Goal: Transaction & Acquisition: Purchase product/service

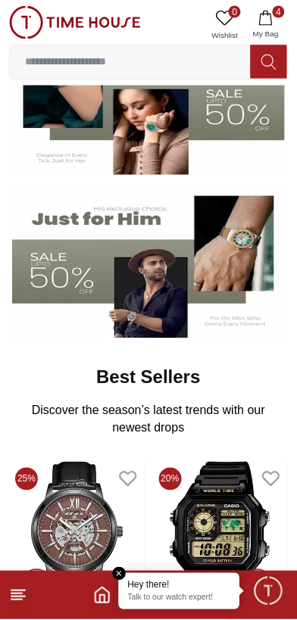
scroll to position [180, 0]
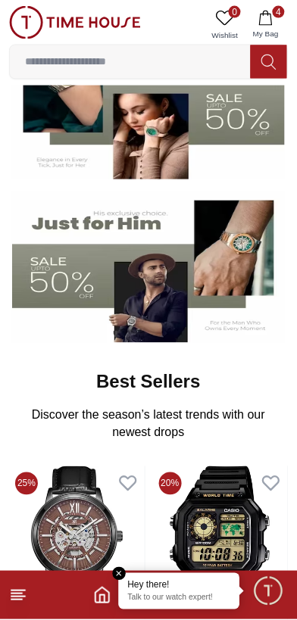
click at [174, 271] on img at bounding box center [148, 267] width 273 height 151
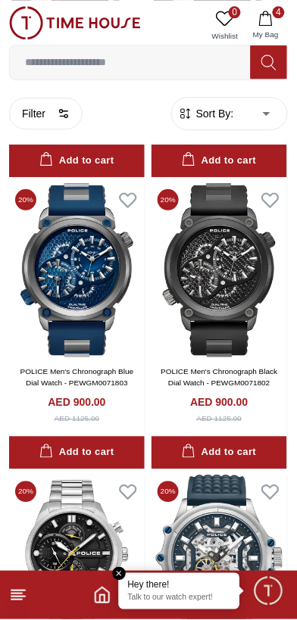
scroll to position [2362, 0]
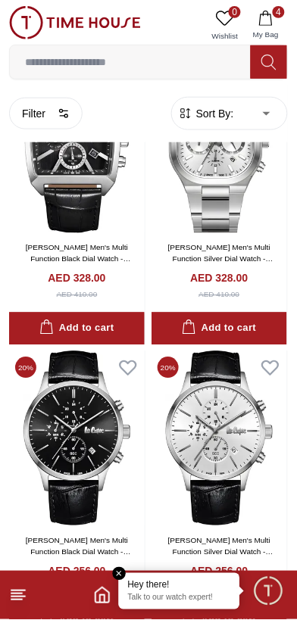
scroll to position [5419, 0]
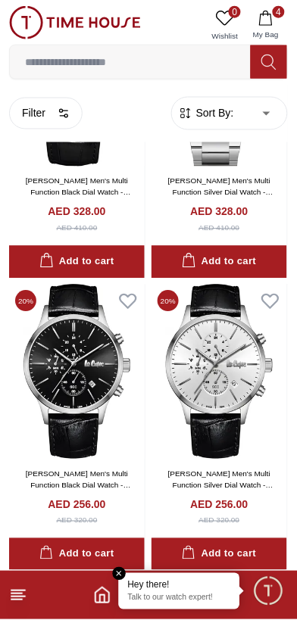
scroll to position [5591, 0]
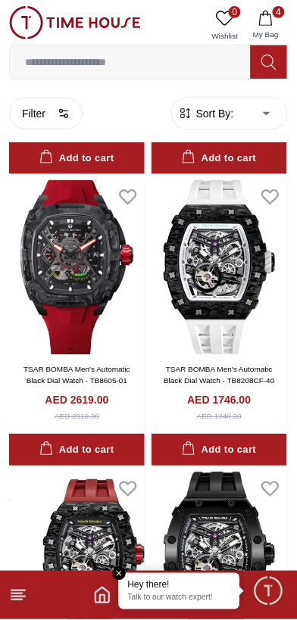
scroll to position [11270, 0]
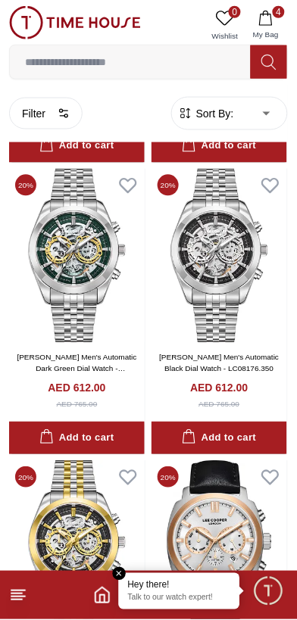
scroll to position [14076, 0]
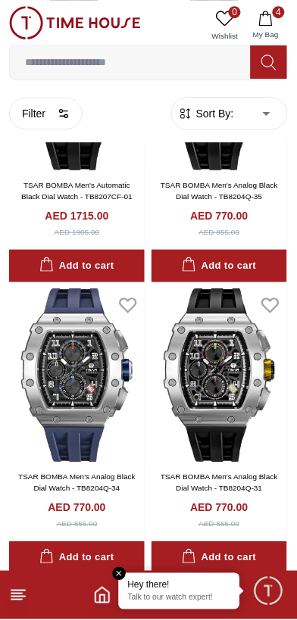
scroll to position [17279, 0]
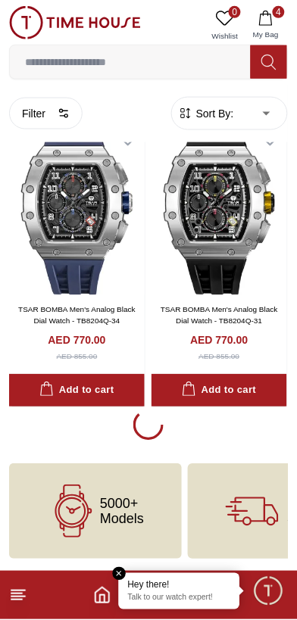
scroll to position [17277, 0]
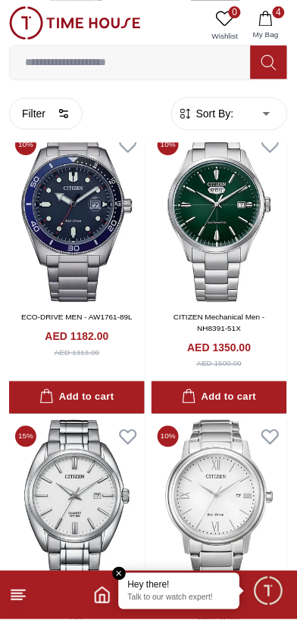
scroll to position [22873, 0]
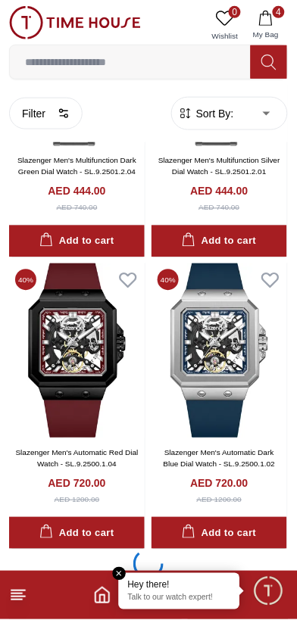
scroll to position [25998, 0]
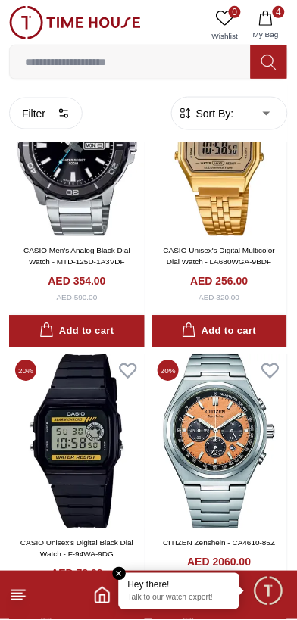
scroll to position [29448, 0]
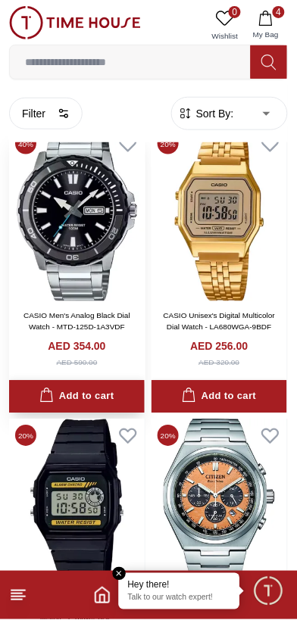
click at [104, 406] on div "Add to cart" at bounding box center [76, 396] width 74 height 17
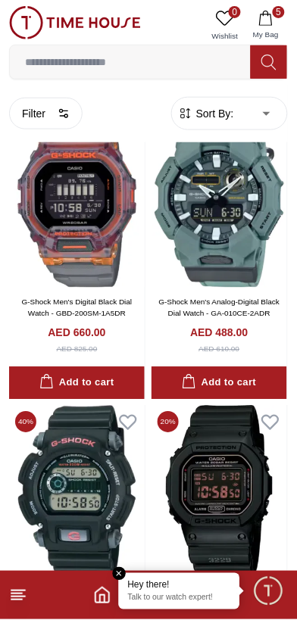
scroll to position [31683, 0]
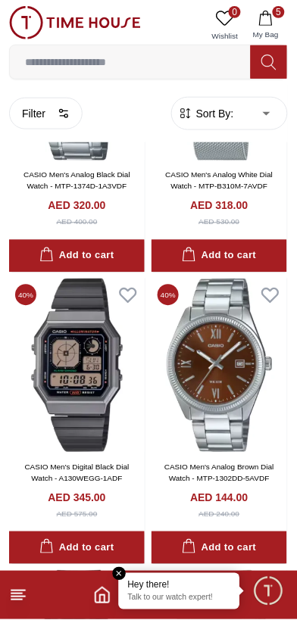
scroll to position [33976, 0]
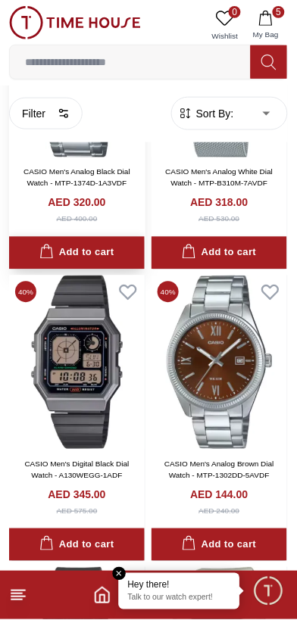
click at [106, 262] on div "Add to cart" at bounding box center [76, 253] width 74 height 17
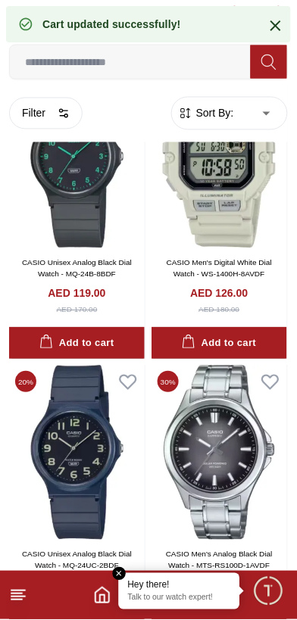
scroll to position [34571, 0]
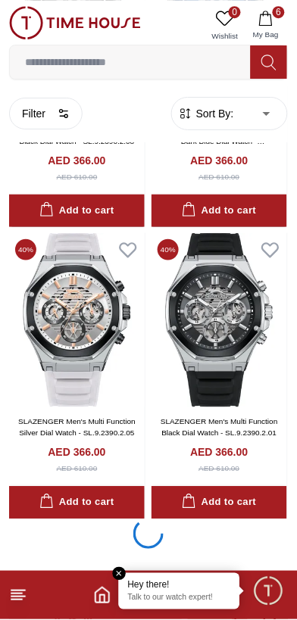
scroll to position [37711, 0]
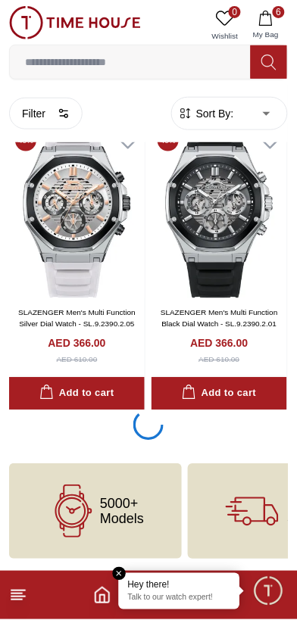
click at [242, 490] on icon at bounding box center [252, 511] width 53 height 53
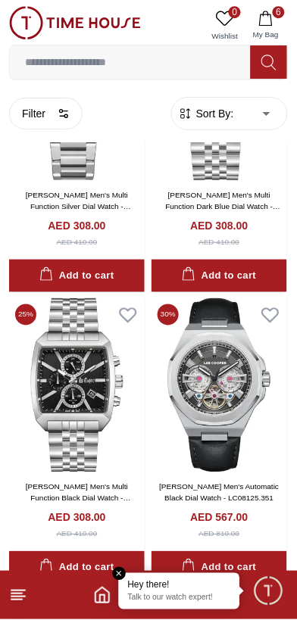
scroll to position [40640, 0]
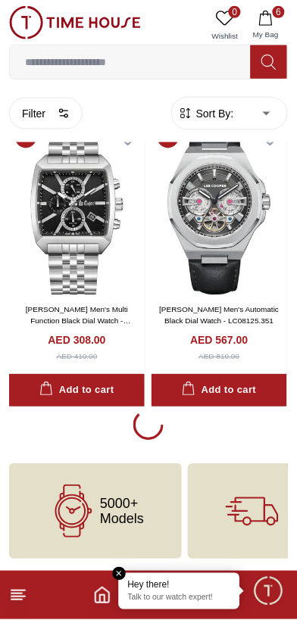
scroll to position [40646, 0]
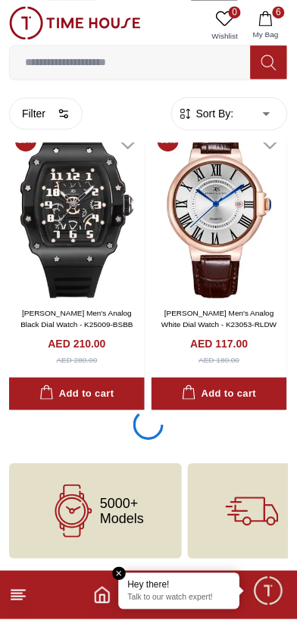
scroll to position [46502, 0]
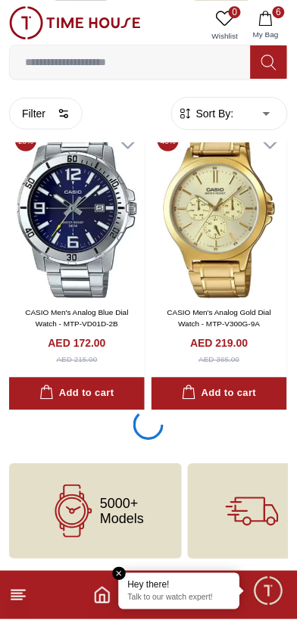
scroll to position [52359, 0]
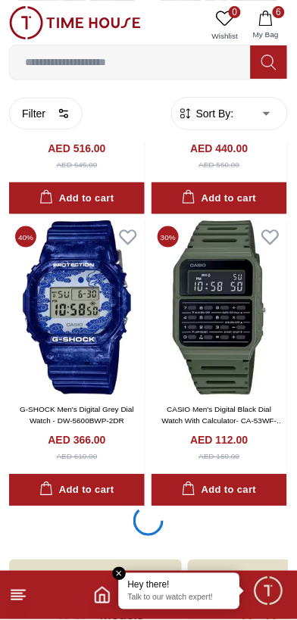
scroll to position [58216, 0]
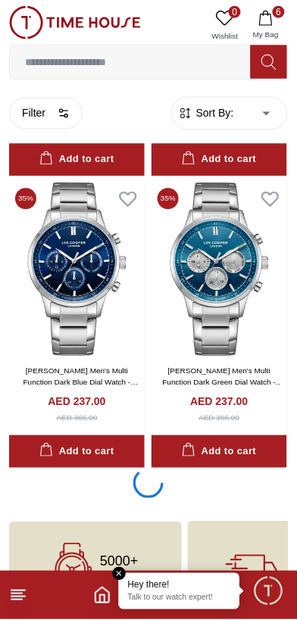
scroll to position [64073, 0]
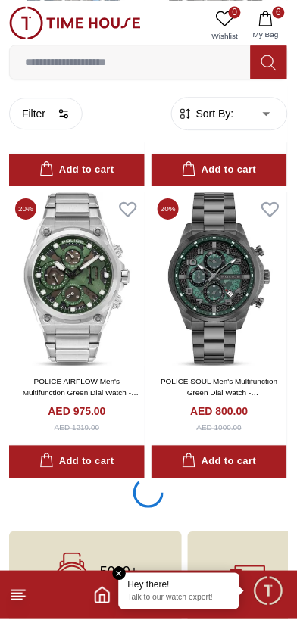
scroll to position [69931, 0]
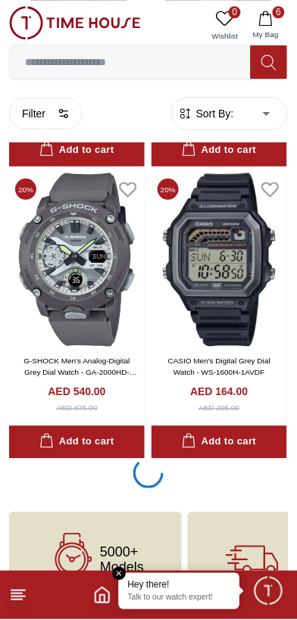
scroll to position [75494, 0]
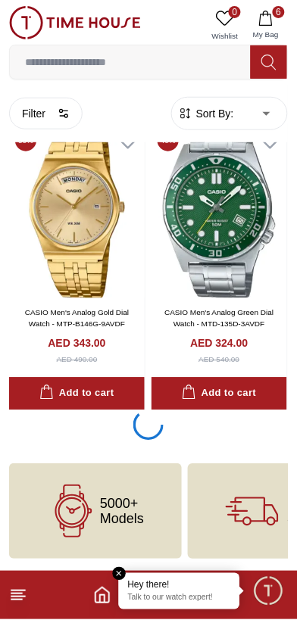
scroll to position [78664, 0]
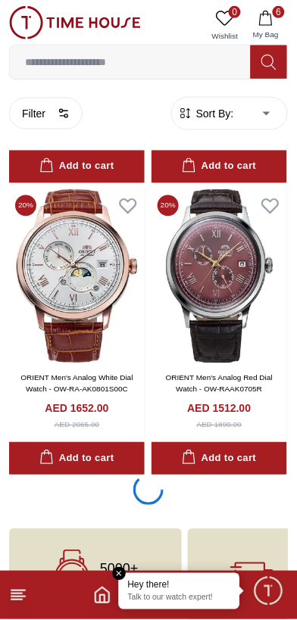
scroll to position [84523, 0]
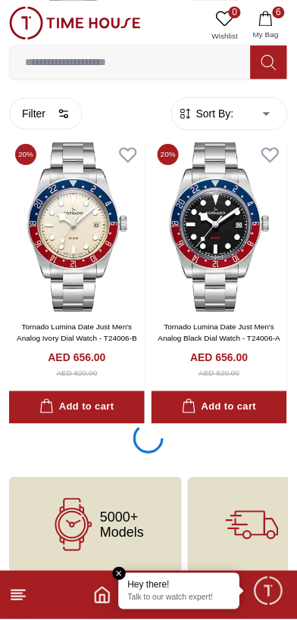
scroll to position [90391, 0]
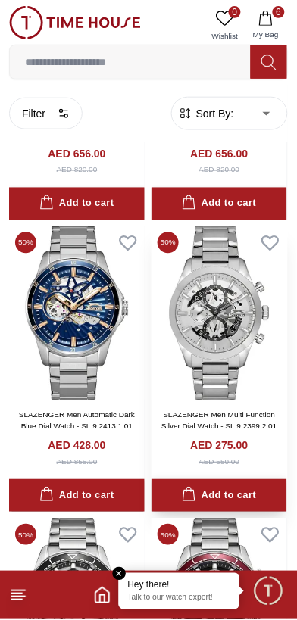
click at [223, 480] on button "Add to cart" at bounding box center [219, 496] width 136 height 33
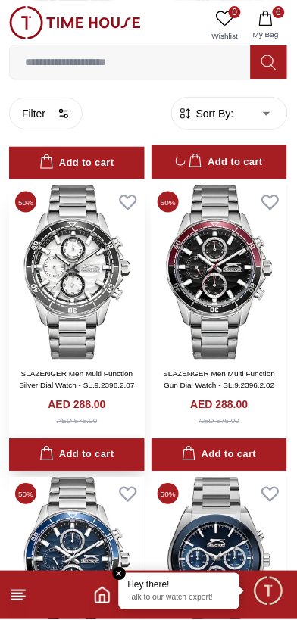
click at [119, 451] on button "Add to cart" at bounding box center [77, 455] width 136 height 33
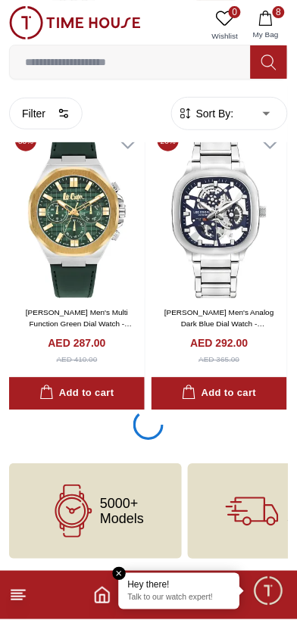
scroll to position [96247, 0]
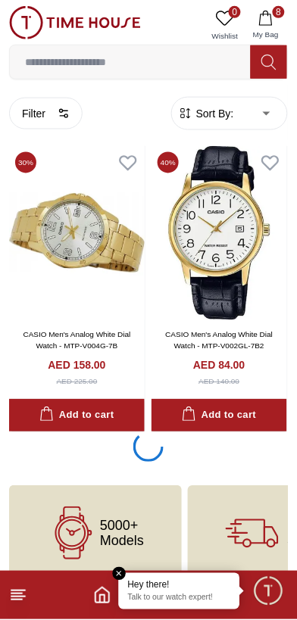
scroll to position [102082, 0]
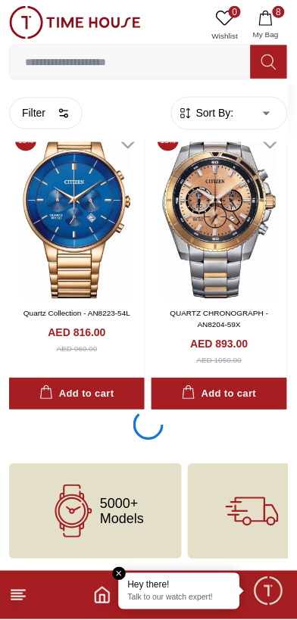
scroll to position [107842, 0]
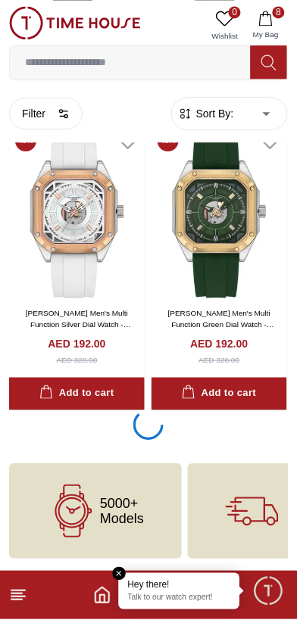
scroll to position [113424, 0]
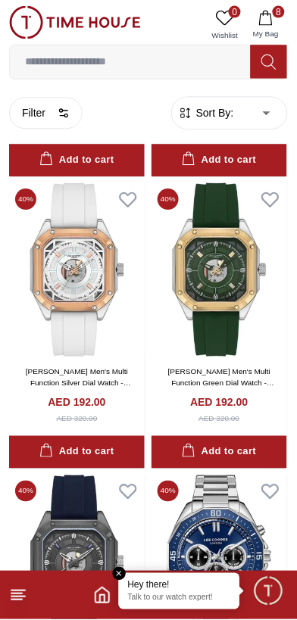
scroll to position [113063, 0]
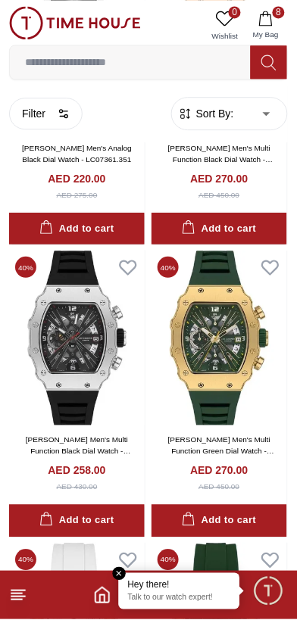
click at [256, 21] on button "8 My Bag" at bounding box center [266, 25] width 44 height 39
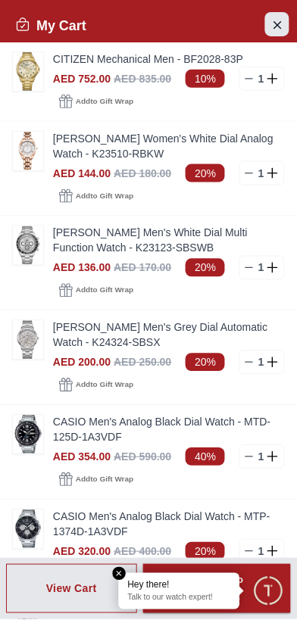
click at [267, 21] on button "Close Account" at bounding box center [277, 24] width 24 height 24
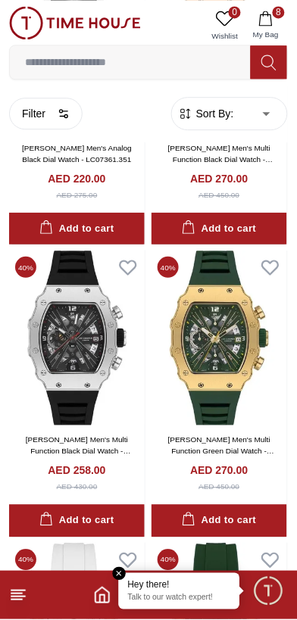
click at [263, 27] on button "8 My Bag" at bounding box center [266, 25] width 44 height 39
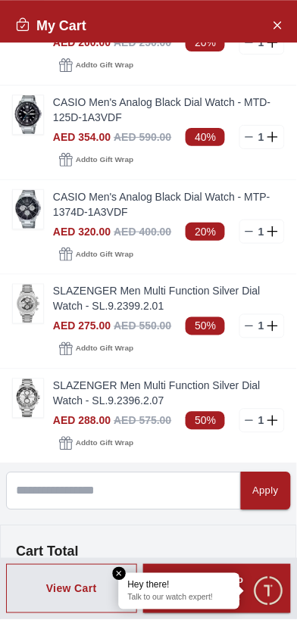
scroll to position [329, 0]
